Goal: Information Seeking & Learning: Learn about a topic

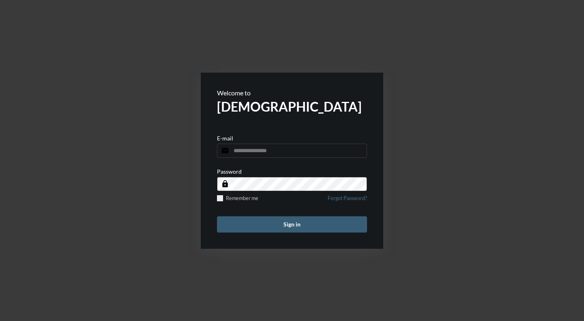
type input "**********"
click at [301, 230] on button "Sign in" at bounding box center [292, 224] width 150 height 16
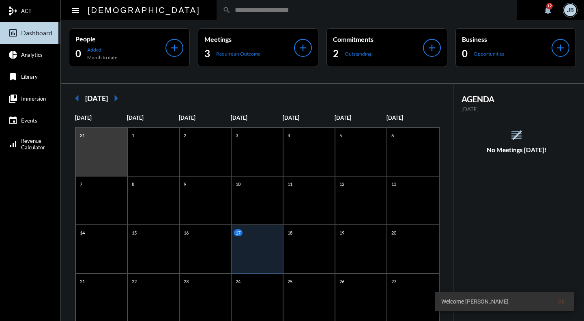
click at [39, 11] on link "mediation ACT" at bounding box center [30, 11] width 60 height 22
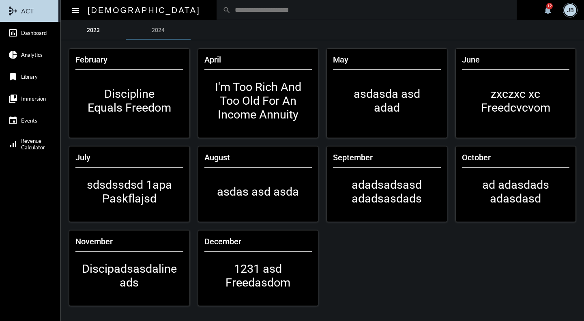
click at [90, 31] on link "2023" at bounding box center [93, 29] width 65 height 19
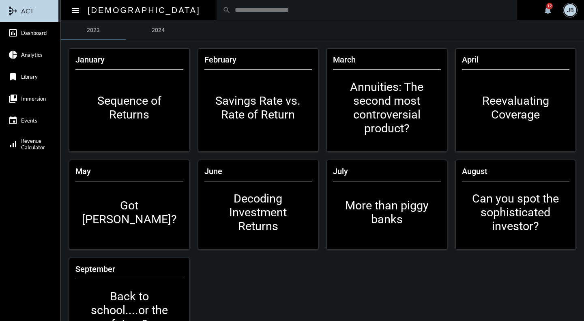
click at [383, 109] on mat-card-content "Annuities: The second most controversial product?" at bounding box center [387, 107] width 108 height 75
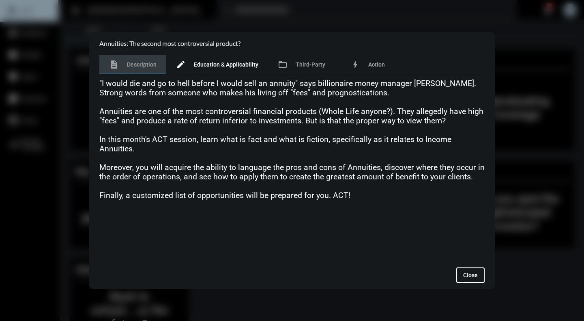
click at [220, 57] on div "edit Education & Applicability" at bounding box center [217, 64] width 102 height 19
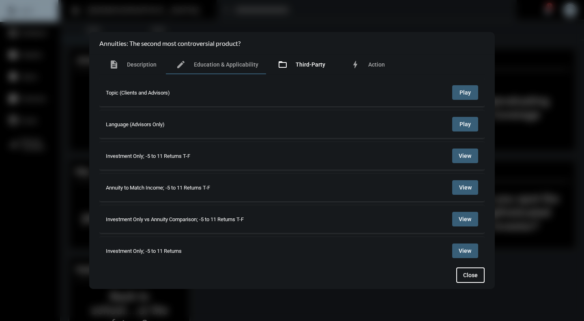
click at [326, 72] on div "folder_open Third-Party" at bounding box center [301, 64] width 67 height 19
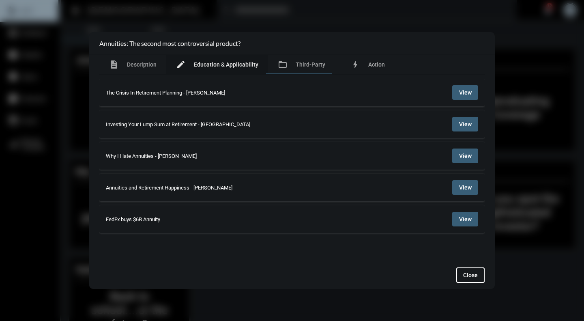
click at [229, 66] on span "Education & Applicability" at bounding box center [226, 64] width 64 height 6
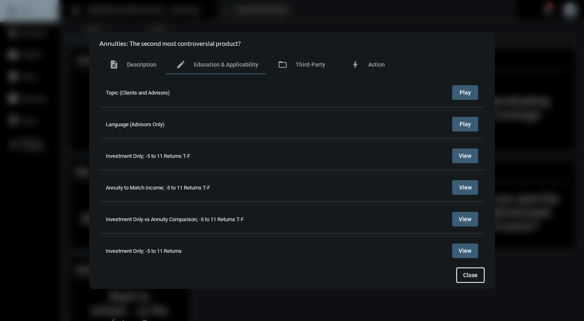
click at [454, 92] on button "Play" at bounding box center [465, 92] width 26 height 15
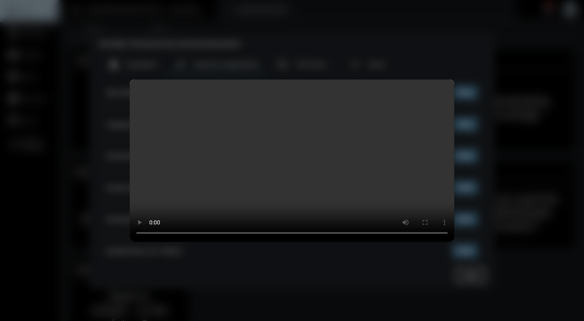
click at [276, 168] on video "Your browser does not support HTML5 video." at bounding box center [292, 160] width 324 height 162
